Goal: Navigation & Orientation: Find specific page/section

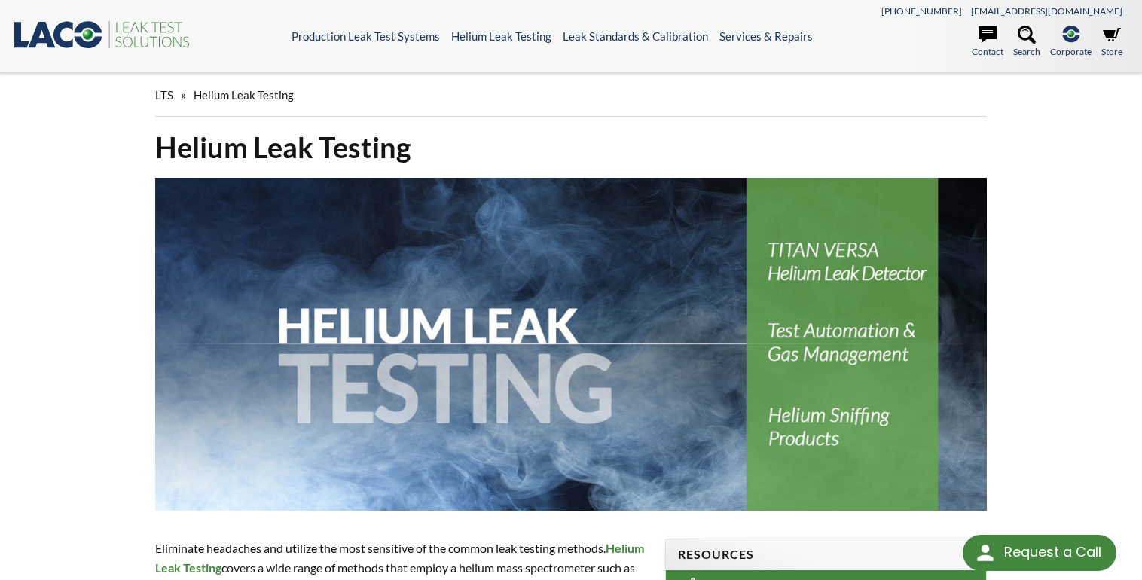
click at [56, 50] on link ".st0{fill:#193661;} .st1{fill:url(#SVGID_1_);} .st2{fill:#46883F;} .st3{fill:no…" at bounding box center [102, 45] width 181 height 14
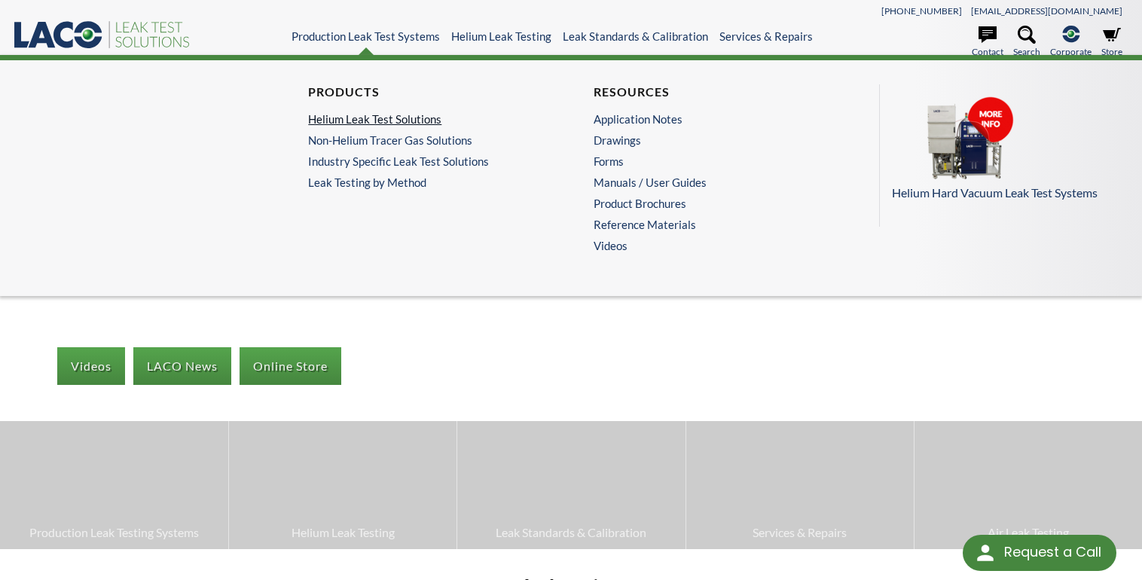
click at [359, 118] on link "Helium Leak Test Solutions" at bounding box center [424, 119] width 232 height 14
